Goal: Transaction & Acquisition: Register for event/course

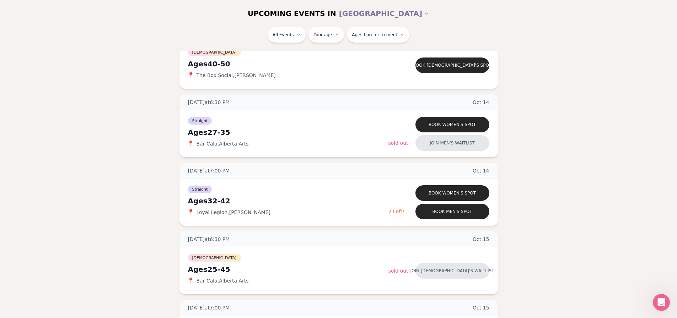
scroll to position [533, 0]
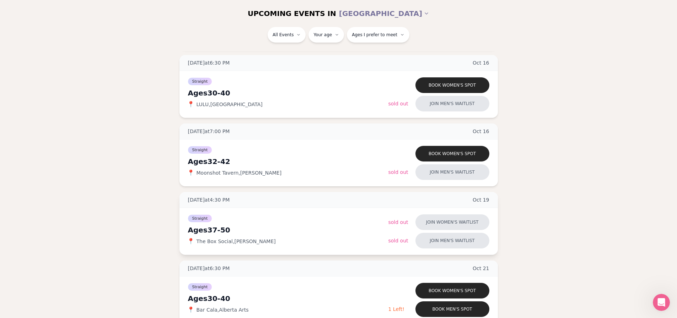
scroll to position [847, 3]
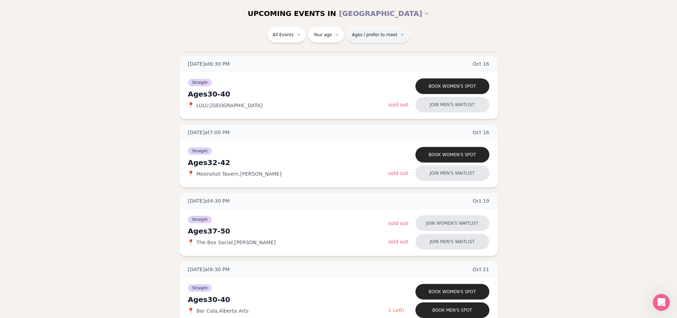
click at [366, 34] on span "Ages I prefer to meet" at bounding box center [374, 35] width 45 height 6
click at [366, 52] on div "Please enter your age first" at bounding box center [376, 55] width 66 height 13
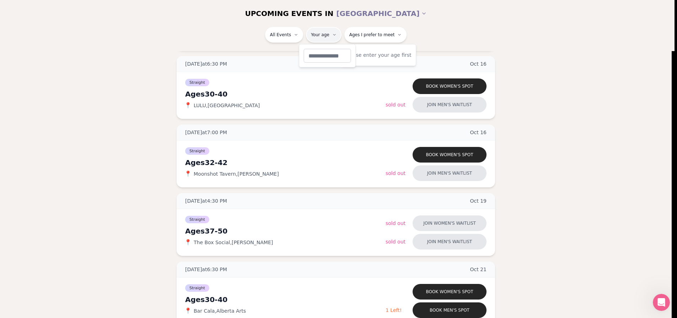
click at [328, 35] on html "Back to home luvvly LOW-PRESSURE SPEED DATING How it Works 💗 3,000 + monthly fi…" at bounding box center [338, 310] width 677 height 2314
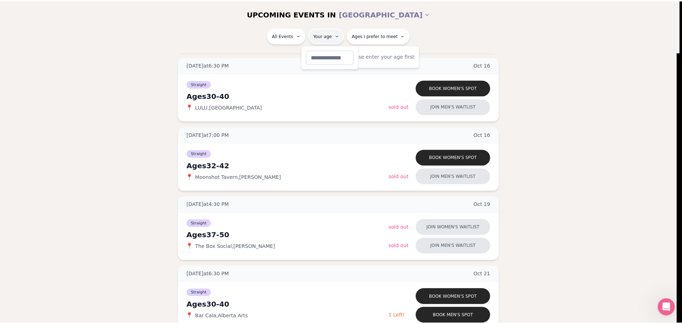
scroll to position [847, 0]
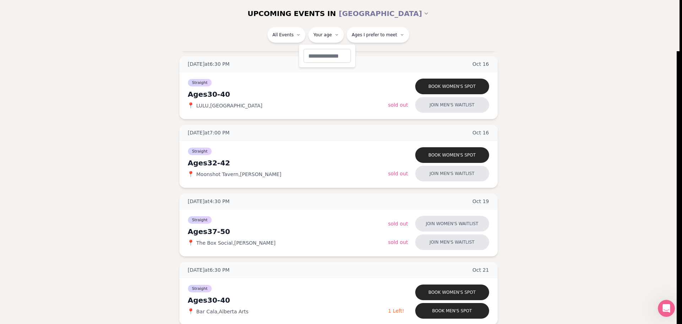
type input "**"
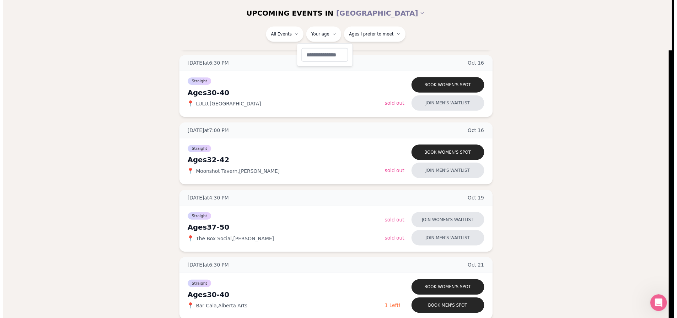
scroll to position [35, 0]
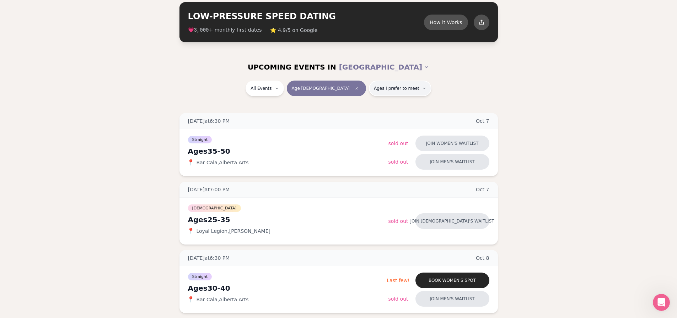
click at [374, 88] on span "Ages I prefer to meet" at bounding box center [396, 89] width 45 height 6
click at [349, 106] on button "Younger than me" at bounding box center [349, 106] width 6 height 6
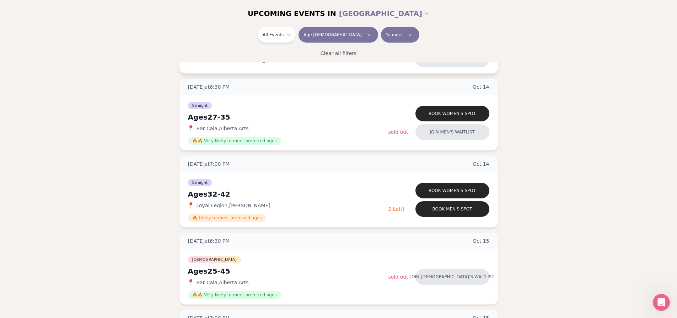
scroll to position [533, 0]
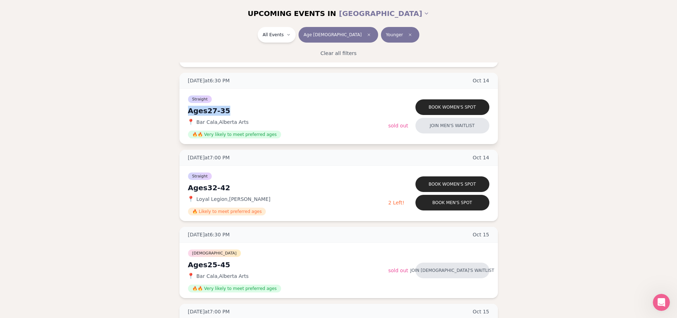
drag, startPoint x: 227, startPoint y: 112, endPoint x: 186, endPoint y: 109, distance: 41.3
click at [186, 109] on div "Straight Ages [DEMOGRAPHIC_DATA] 📍 Bar Cala , [GEOGRAPHIC_DATA] Arts 🔥🔥 Very li…" at bounding box center [338, 116] width 318 height 55
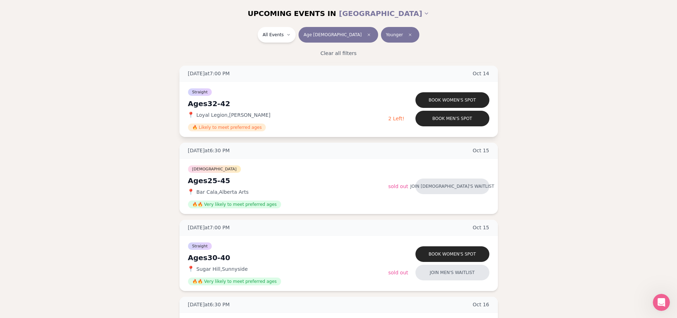
scroll to position [639, 0]
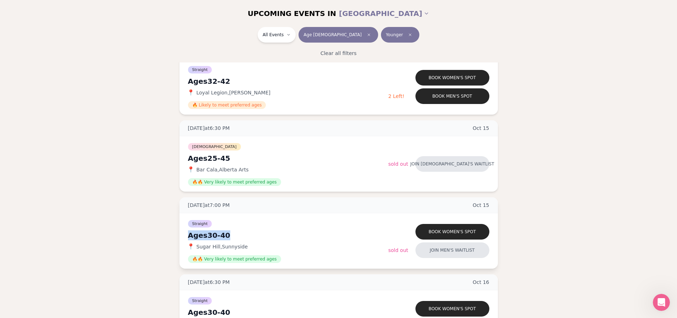
drag, startPoint x: 228, startPoint y: 235, endPoint x: 188, endPoint y: 233, distance: 40.2
click at [188, 233] on div "Ages [DEMOGRAPHIC_DATA]" at bounding box center [288, 236] width 200 height 10
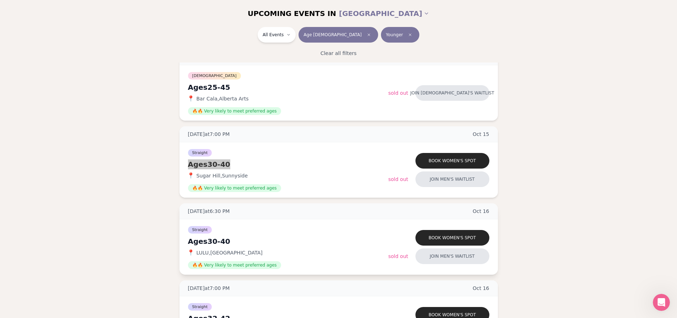
scroll to position [746, 0]
